Goal: Task Accomplishment & Management: Use online tool/utility

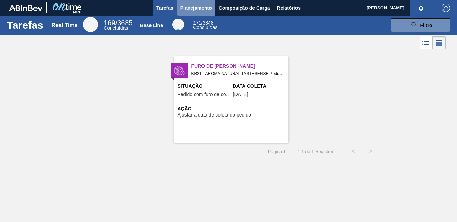
click at [194, 4] on span "Planejamento" at bounding box center [196, 8] width 32 height 8
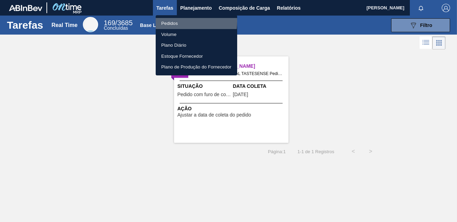
click at [171, 21] on li "Pedidos" at bounding box center [196, 23] width 81 height 11
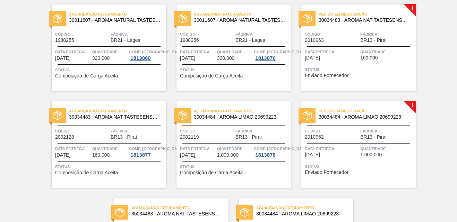
scroll to position [69, 0]
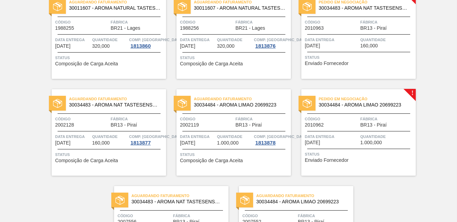
click at [98, 25] on span "Código" at bounding box center [82, 22] width 54 height 7
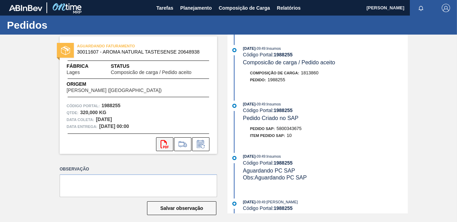
click at [165, 143] on icon "svg{fill:#ff0000}" at bounding box center [164, 144] width 8 height 8
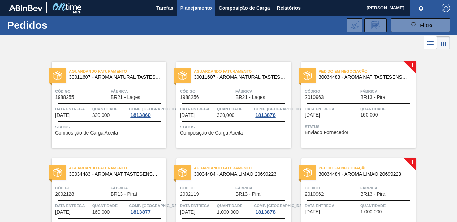
click at [237, 97] on span "BR21 - Lages" at bounding box center [250, 97] width 30 height 5
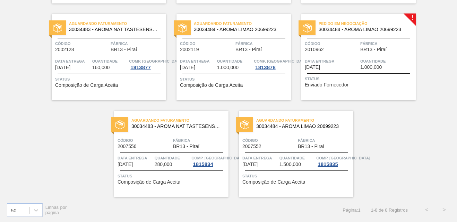
scroll to position [146, 0]
click at [407, 132] on div "Aguardando Faturamento 30011607 - AROMA NATURAL TASTESENSE 20648938 Código 1988…" at bounding box center [228, 51] width 457 height 291
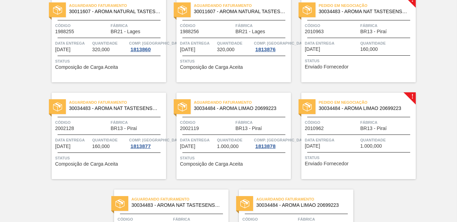
scroll to position [42, 0]
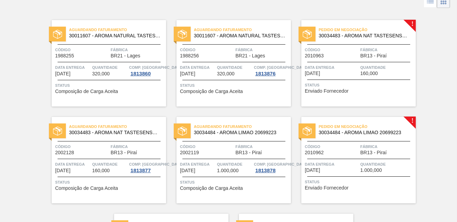
click at [335, 148] on span "Código" at bounding box center [332, 146] width 54 height 7
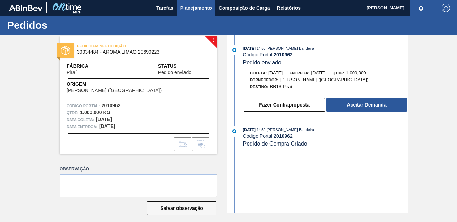
click at [190, 6] on span "Planejamento" at bounding box center [196, 8] width 32 height 8
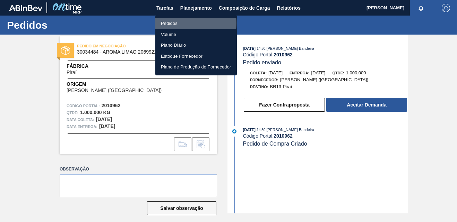
click at [173, 23] on li "Pedidos" at bounding box center [195, 23] width 81 height 11
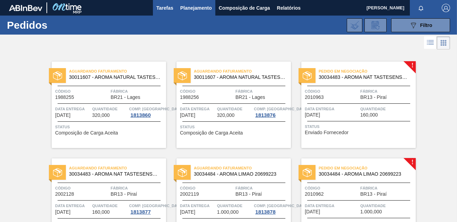
click at [161, 11] on span "Tarefas" at bounding box center [164, 8] width 17 height 8
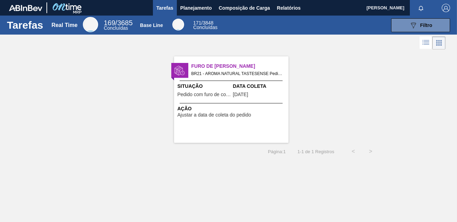
click at [201, 89] on span "Situação" at bounding box center [204, 86] width 54 height 7
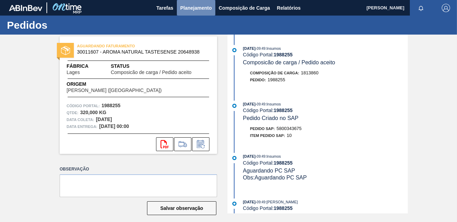
click at [189, 8] on span "Planejamento" at bounding box center [196, 8] width 32 height 8
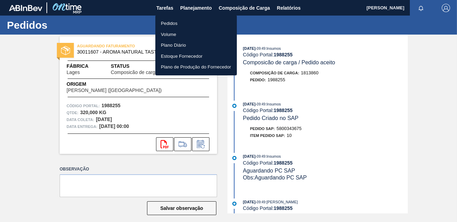
click at [170, 21] on li "Pedidos" at bounding box center [195, 23] width 81 height 11
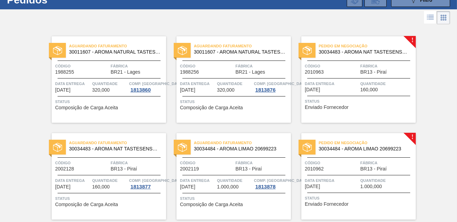
scroll to position [42, 0]
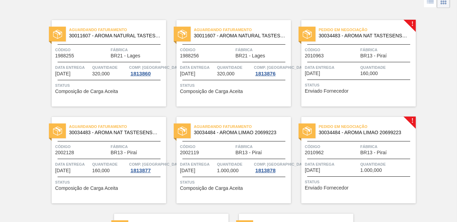
click at [453, 56] on div "Aguardando Faturamento 30011607 - AROMA NATURAL TASTESENSE 20648938 Código 1988…" at bounding box center [228, 155] width 457 height 291
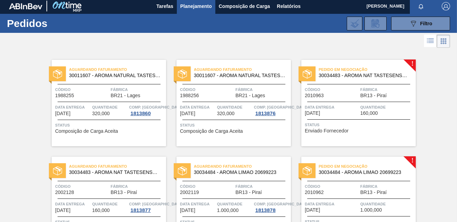
scroll to position [0, 0]
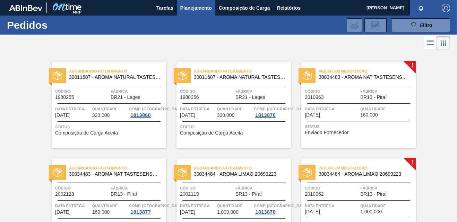
click at [356, 93] on span "Código" at bounding box center [332, 91] width 54 height 7
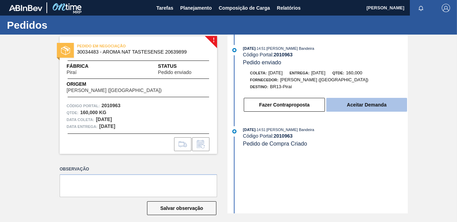
click at [365, 103] on button "Aceitar Demanda" at bounding box center [366, 105] width 81 height 14
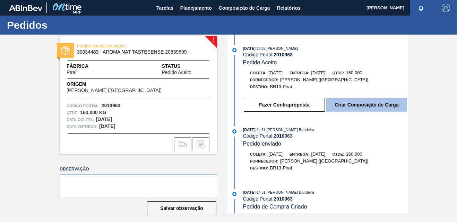
click at [355, 105] on button "Criar Composição de Carga" at bounding box center [366, 105] width 81 height 14
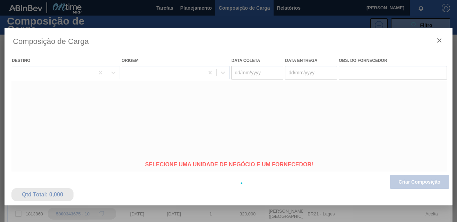
type coleta "[DATE]"
type entrega "[DATE]"
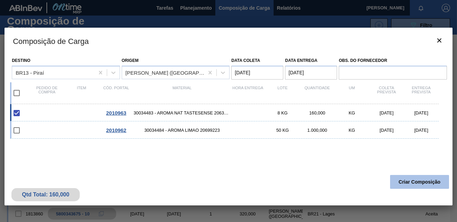
click at [407, 181] on button "Criar Composição" at bounding box center [419, 182] width 59 height 14
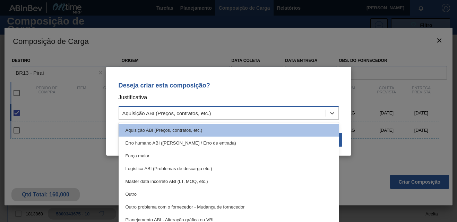
click at [225, 114] on div "Aquisição ABI (Preços, contratos, etc.)" at bounding box center [222, 113] width 206 height 10
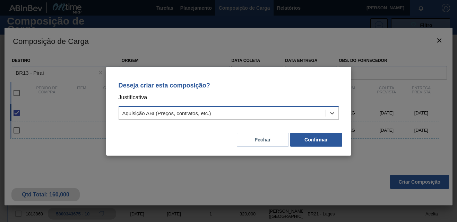
click at [224, 114] on div "Aquisição ABI (Preços, contratos, etc.)" at bounding box center [222, 113] width 206 height 10
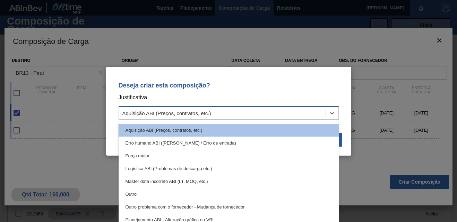
click at [273, 113] on div "Aquisição ABI (Preços, contratos, etc.)" at bounding box center [222, 113] width 206 height 10
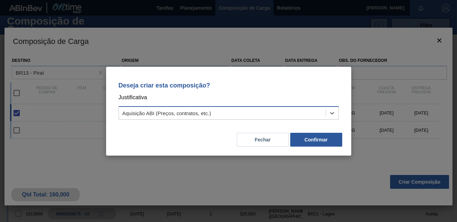
click at [269, 113] on div "Aquisição ABI (Preços, contratos, etc.)" at bounding box center [222, 113] width 206 height 10
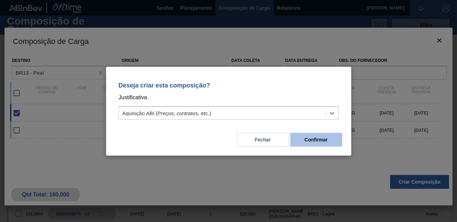
click at [323, 139] on button "Confirmar" at bounding box center [316, 140] width 52 height 14
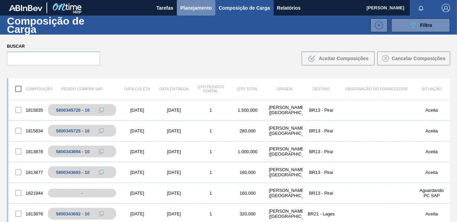
click at [193, 7] on span "Planejamento" at bounding box center [196, 8] width 32 height 8
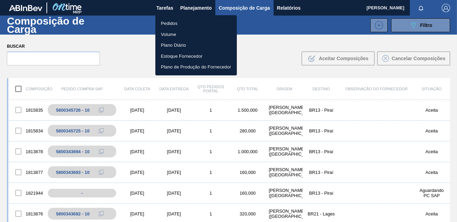
click at [174, 23] on li "Pedidos" at bounding box center [195, 23] width 81 height 11
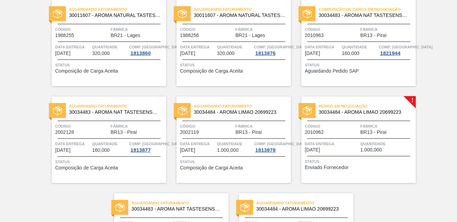
scroll to position [69, 0]
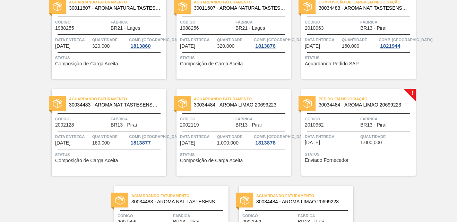
click at [352, 108] on div "Pedido em Negociação 30034484 - AROMA LIMAO 20699223" at bounding box center [358, 103] width 114 height 16
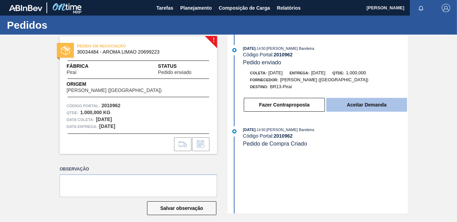
click at [367, 102] on button "Aceitar Demanda" at bounding box center [366, 105] width 81 height 14
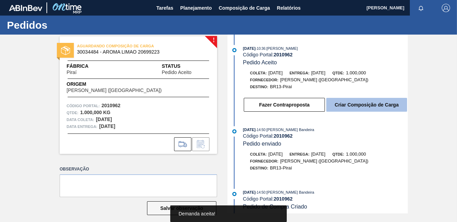
click at [358, 106] on button "Criar Composição de Carga" at bounding box center [366, 105] width 81 height 14
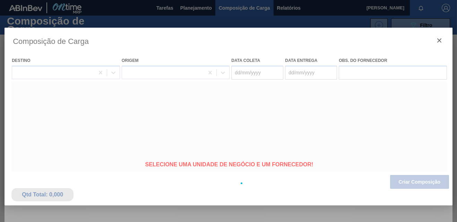
type coleta "22/09/2025"
type entrega "[DATE]"
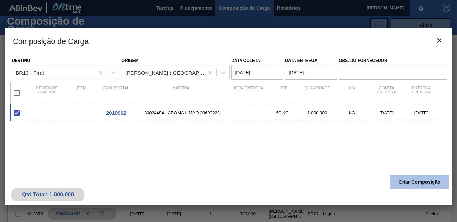
click at [408, 182] on button "Criar Composição" at bounding box center [419, 182] width 59 height 14
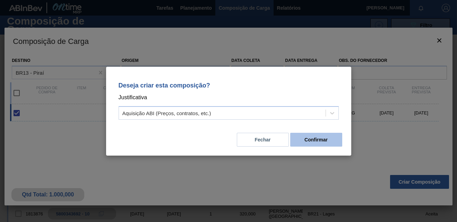
click at [308, 143] on button "Confirmar" at bounding box center [316, 140] width 52 height 14
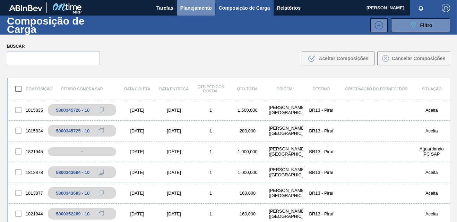
click at [192, 7] on span "Planejamento" at bounding box center [196, 8] width 32 height 8
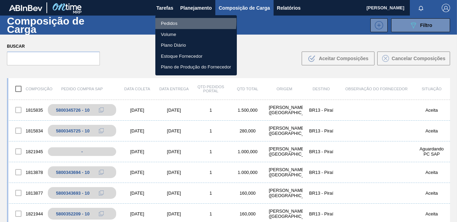
click at [172, 21] on li "Pedidos" at bounding box center [195, 23] width 81 height 11
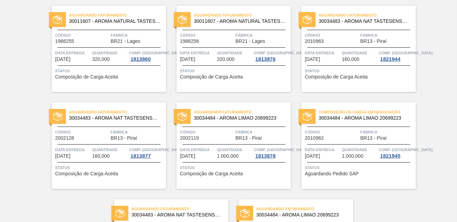
scroll to position [42, 0]
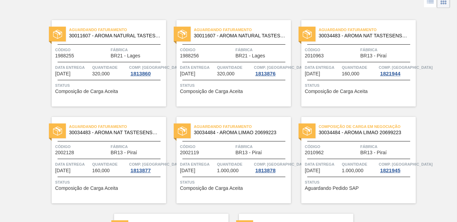
click at [327, 156] on div "Composição de Carga em Negociação 30034484 - AROMA LIMAO 20699223 Código 201096…" at bounding box center [358, 160] width 114 height 87
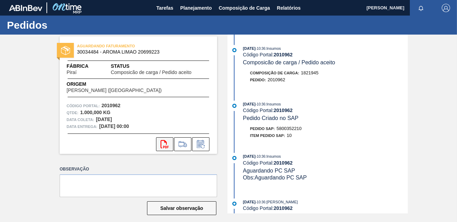
click at [164, 143] on icon "svg{fill:#ff0000}" at bounding box center [164, 144] width 8 height 8
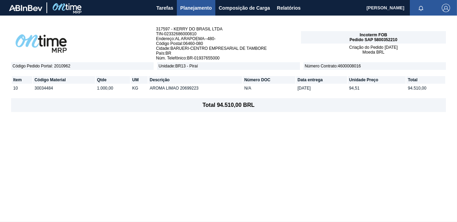
click at [194, 7] on span "Planejamento" at bounding box center [196, 8] width 32 height 8
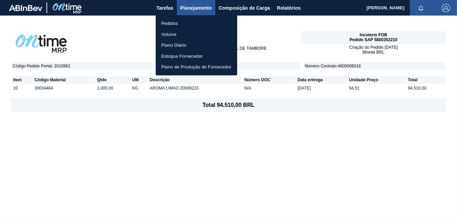
click at [169, 26] on li "Pedidos" at bounding box center [196, 23] width 81 height 11
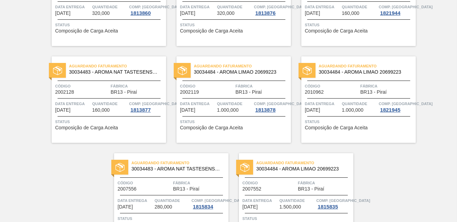
scroll to position [35, 0]
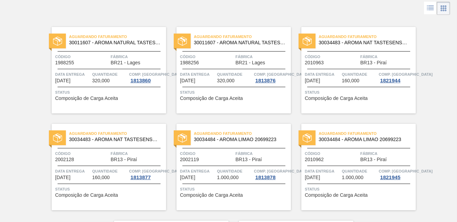
click at [333, 71] on span "Data entrega" at bounding box center [322, 74] width 35 height 7
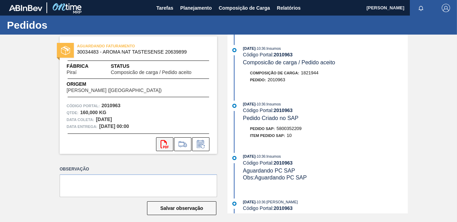
click at [162, 144] on icon "svg{fill:#ff0000}" at bounding box center [164, 144] width 8 height 8
click at [189, 8] on span "Planejamento" at bounding box center [196, 8] width 32 height 8
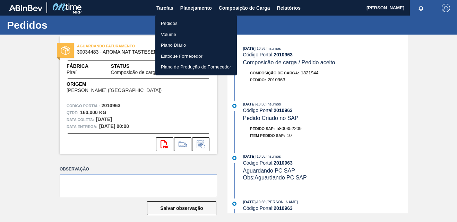
click at [174, 21] on li "Pedidos" at bounding box center [195, 23] width 81 height 11
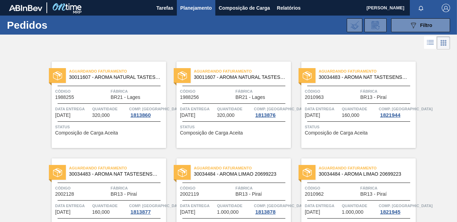
click at [116, 92] on span "Fábrica" at bounding box center [138, 91] width 54 height 7
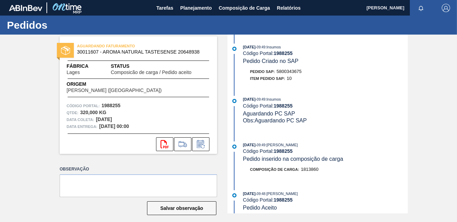
scroll to position [69, 0]
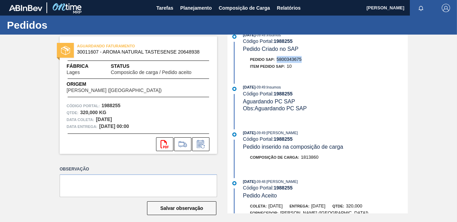
drag, startPoint x: 304, startPoint y: 61, endPoint x: 276, endPoint y: 58, distance: 28.2
click at [276, 58] on div "Pedido SAP: 5800343675" at bounding box center [325, 59] width 165 height 7
copy span "5800343675"
click at [322, 80] on div "[DATE] 09:49 : Insumos Código Portal: 1988255 Composicão de carga / Pedido acei…" at bounding box center [318, 54] width 178 height 179
drag, startPoint x: 305, startPoint y: 59, endPoint x: 276, endPoint y: 57, distance: 28.5
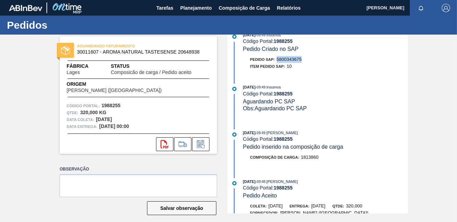
click at [276, 57] on div "Pedido SAP: 5800343675" at bounding box center [325, 59] width 165 height 7
copy span "5800343675"
